Goal: Check status: Check status

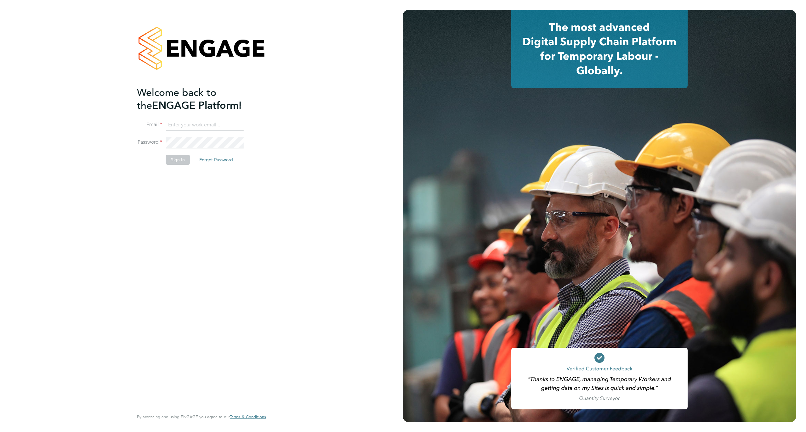
type input "staceyh@axcis.co.uk"
click at [184, 159] on button "Sign In" at bounding box center [178, 160] width 24 height 10
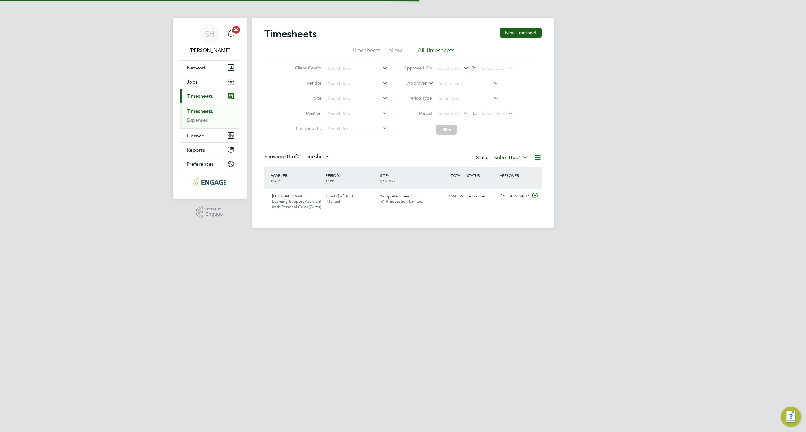
scroll to position [16, 55]
click at [506, 159] on label "Submitted 1" at bounding box center [510, 158] width 33 height 6
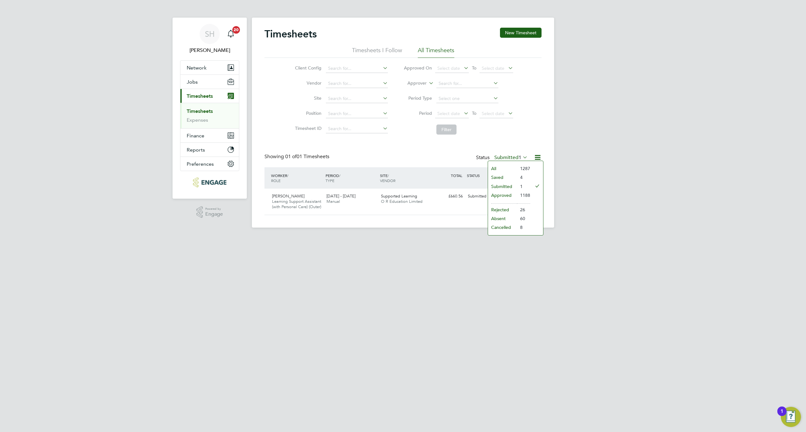
click at [500, 195] on li "Approved" at bounding box center [502, 195] width 29 height 9
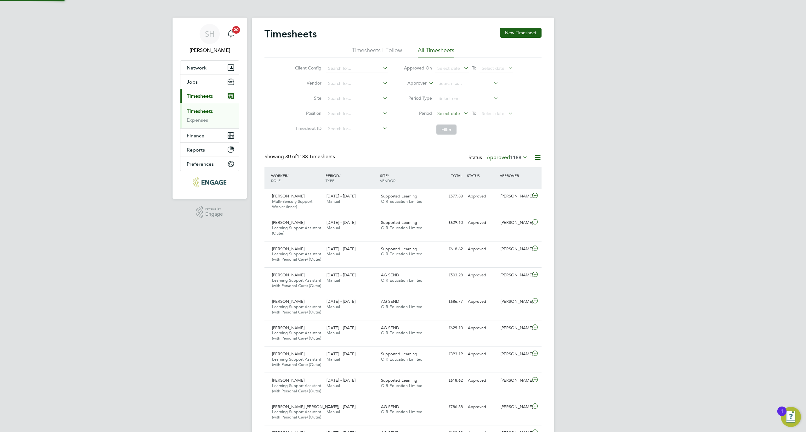
scroll to position [0, 0]
click at [456, 114] on span "Select date" at bounding box center [448, 114] width 23 height 6
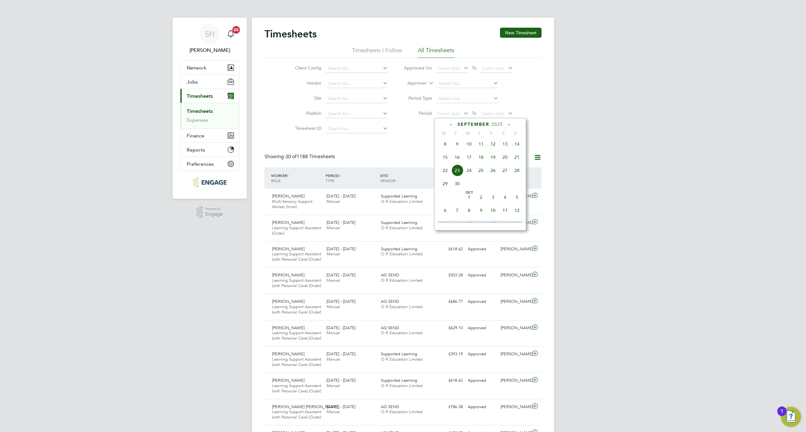
click at [452, 126] on icon at bounding box center [451, 124] width 6 height 7
click at [445, 213] on span "[DATE]" at bounding box center [445, 212] width 12 height 12
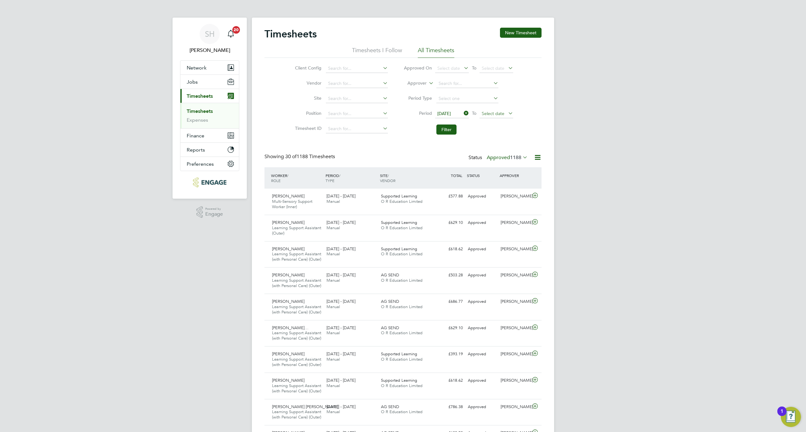
click at [493, 112] on span "Select date" at bounding box center [493, 114] width 23 height 6
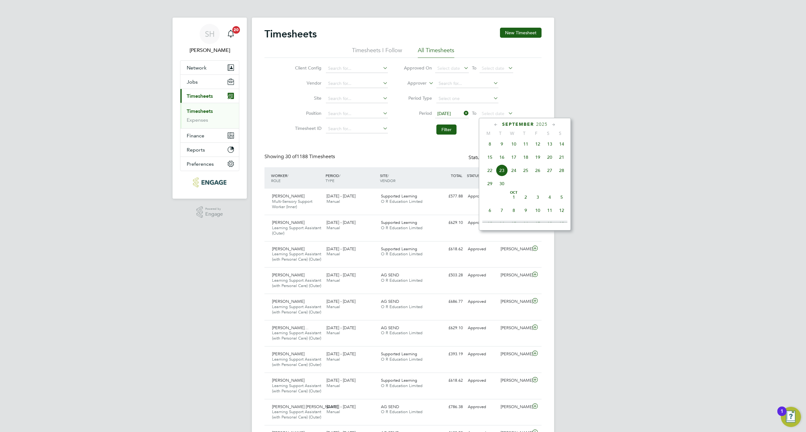
click at [495, 124] on icon at bounding box center [496, 124] width 6 height 7
click at [560, 215] on span "7" at bounding box center [562, 212] width 12 height 12
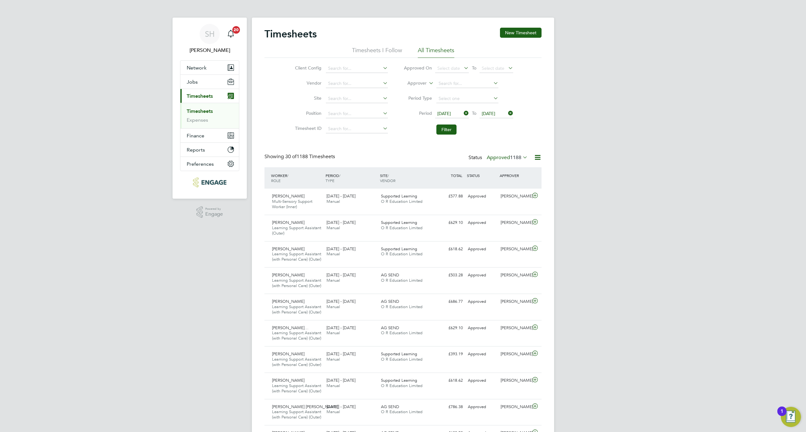
click at [444, 135] on li "Filter" at bounding box center [458, 129] width 125 height 16
click at [443, 131] on button "Filter" at bounding box center [446, 130] width 20 height 10
click at [466, 203] on div "[PERSON_NAME] Multi-Sensory Support Worker (Inner) [DATE] - [DATE] [DATE] - [DA…" at bounding box center [402, 202] width 277 height 26
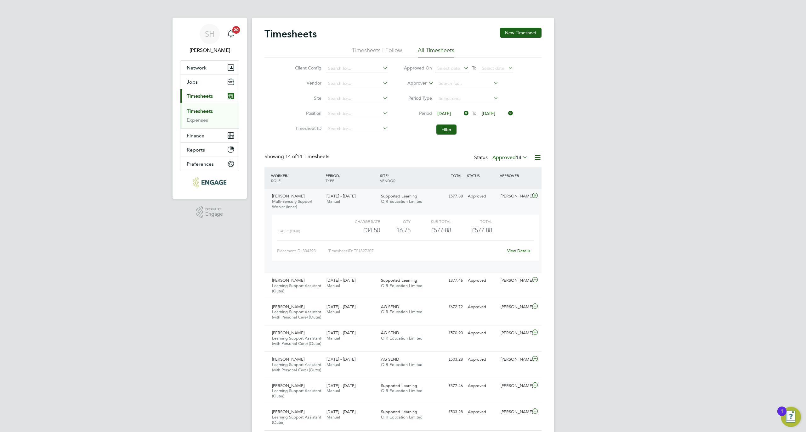
click at [519, 250] on link "View Details" at bounding box center [518, 250] width 23 height 5
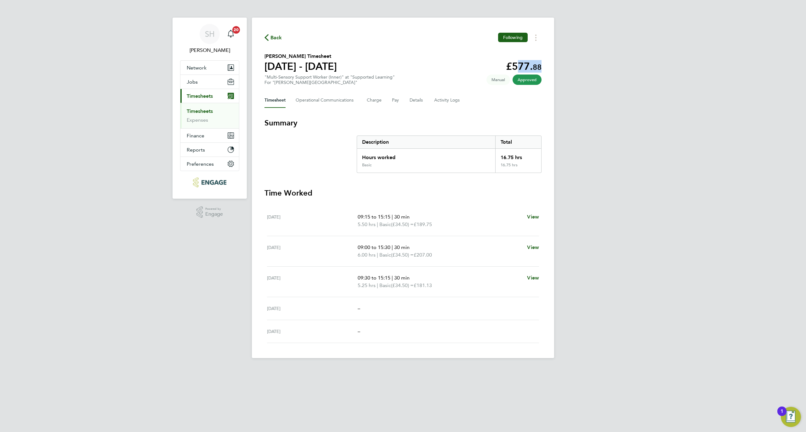
drag, startPoint x: 510, startPoint y: 66, endPoint x: 562, endPoint y: 65, distance: 51.6
click at [562, 65] on div "SH Stacey Huntley Notifications 20 Applications: Network Businesses Sites Worke…" at bounding box center [403, 184] width 806 height 369
copy app-decimal "577. 88"
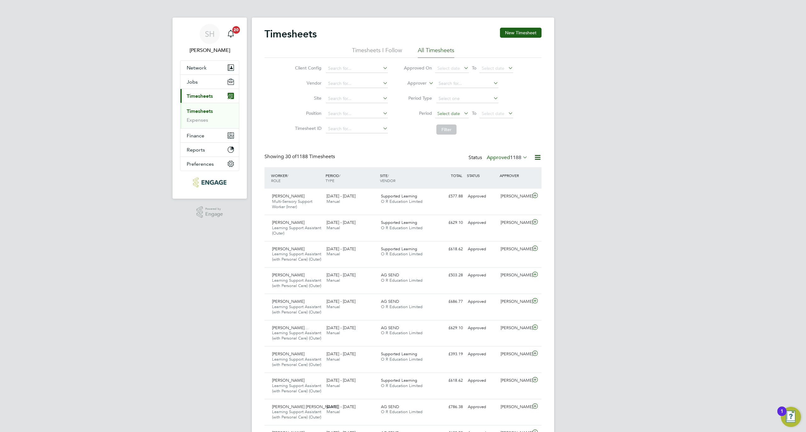
click at [448, 112] on span "Select date" at bounding box center [448, 114] width 23 height 6
drag, startPoint x: 442, startPoint y: 162, endPoint x: 464, endPoint y: 155, distance: 23.0
click at [443, 162] on span "15" at bounding box center [445, 157] width 12 height 12
click at [496, 115] on span "Select date" at bounding box center [493, 114] width 23 height 6
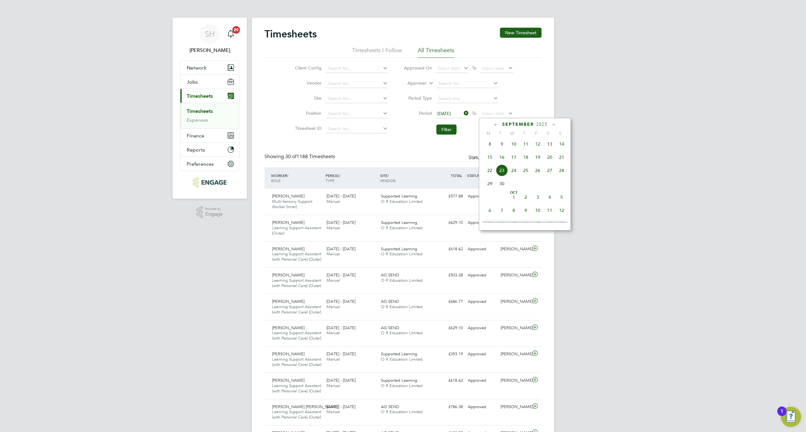
click at [562, 160] on span "21" at bounding box center [562, 157] width 12 height 12
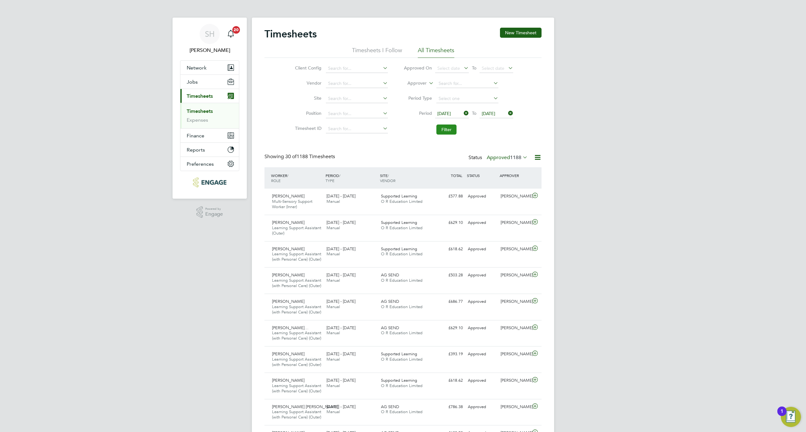
click at [445, 127] on button "Filter" at bounding box center [446, 130] width 20 height 10
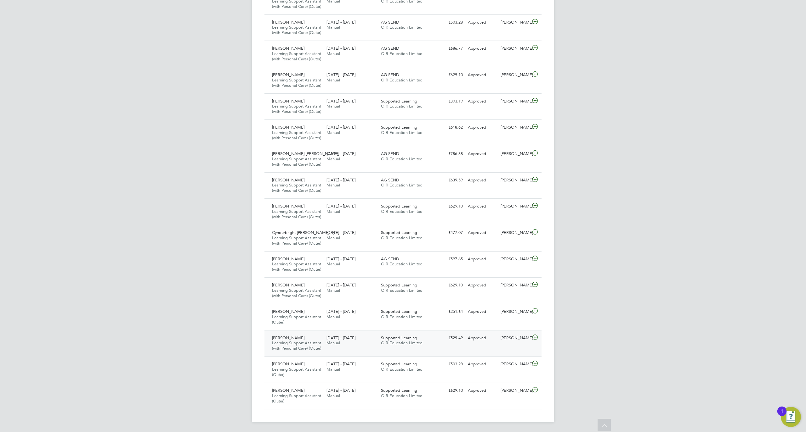
click at [496, 341] on div "Rosie Batchelor Learning Support Assistant (with Personal Care) (Outer) 15 - 21…" at bounding box center [402, 343] width 277 height 26
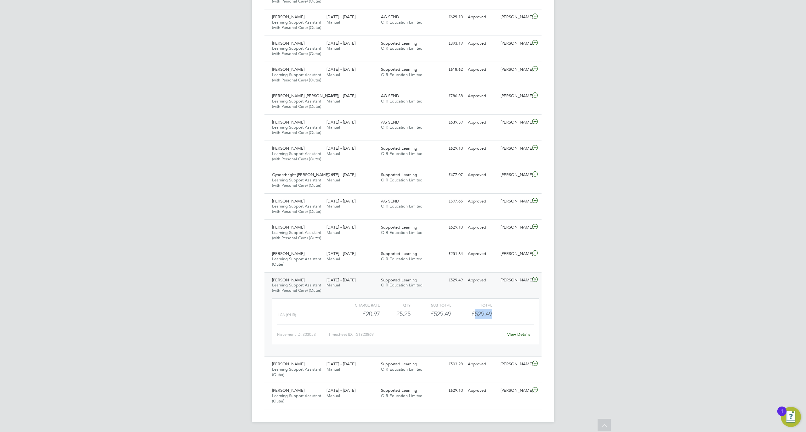
drag, startPoint x: 492, startPoint y: 373, endPoint x: 475, endPoint y: 372, distance: 17.3
click at [475, 319] on div "lsa (£/HR) £20.97 25.25 25.25 25 £529.49 £529.49" at bounding box center [405, 314] width 267 height 10
copy span "529.49"
